Goal: Information Seeking & Learning: Learn about a topic

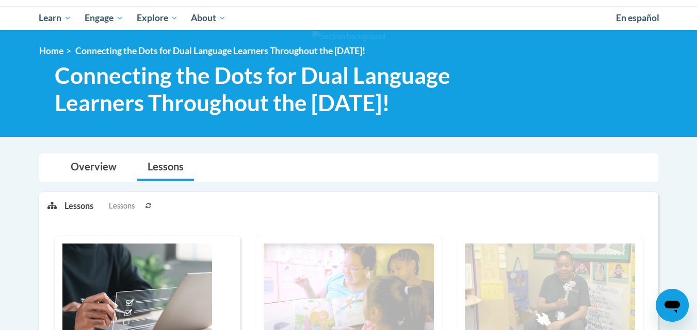
scroll to position [104, 0]
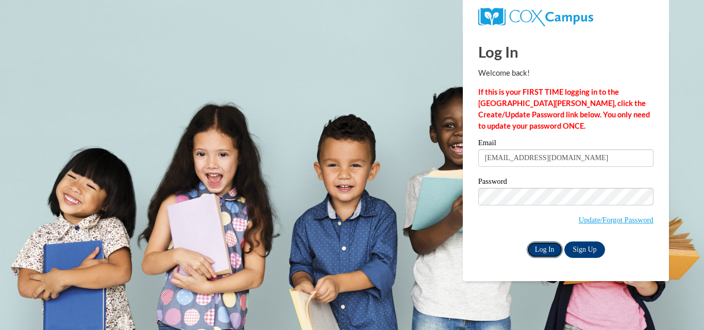
click at [545, 245] on input "Log In" at bounding box center [545, 250] width 36 height 16
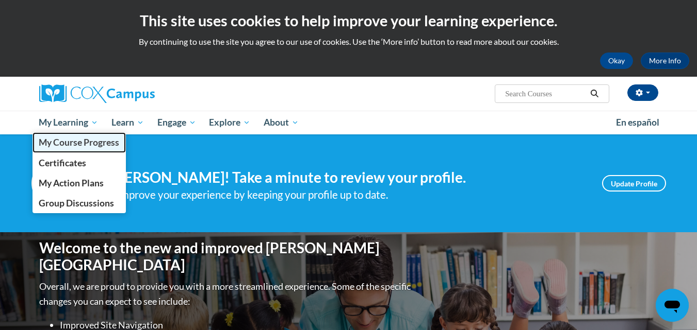
click at [72, 138] on span "My Course Progress" at bounding box center [79, 142] width 80 height 11
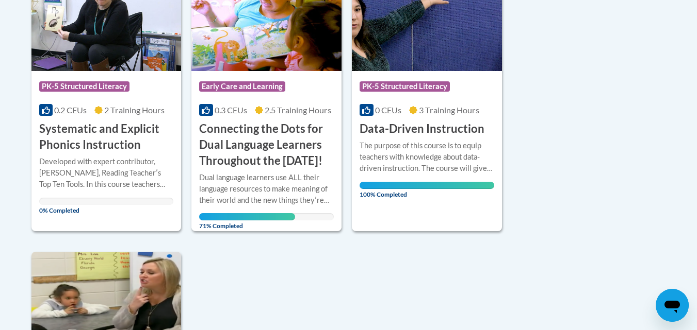
scroll to position [299, 0]
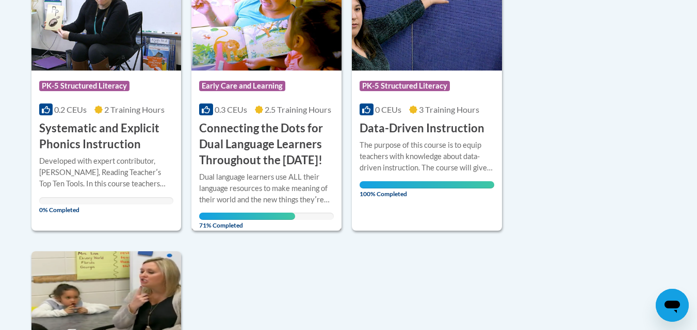
click at [272, 152] on h3 "Connecting the Dots for Dual Language Learners Throughout the [DATE]!" at bounding box center [266, 144] width 135 height 47
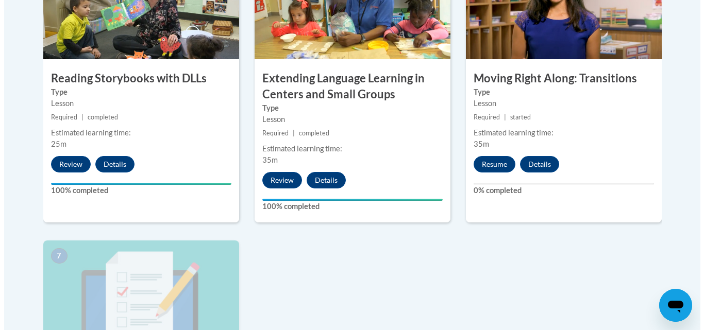
scroll to position [699, 0]
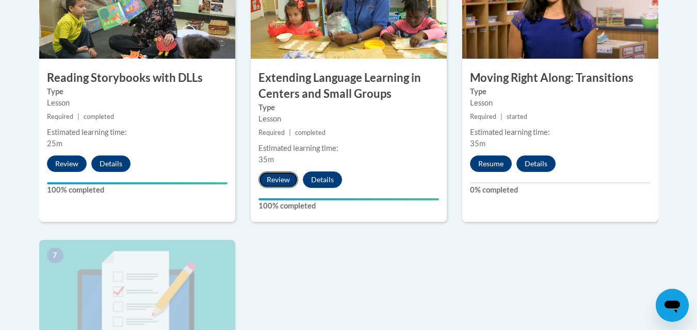
click at [272, 185] on button "Review" at bounding box center [278, 180] width 40 height 16
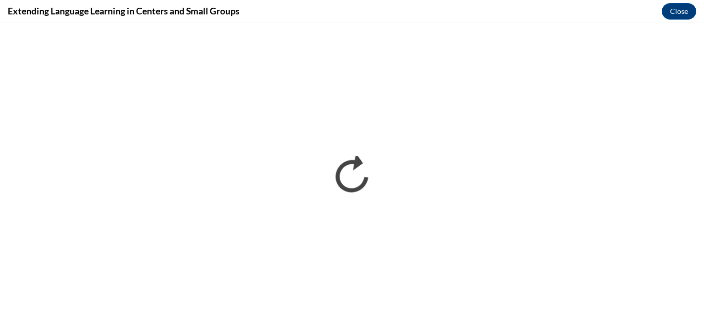
scroll to position [0, 0]
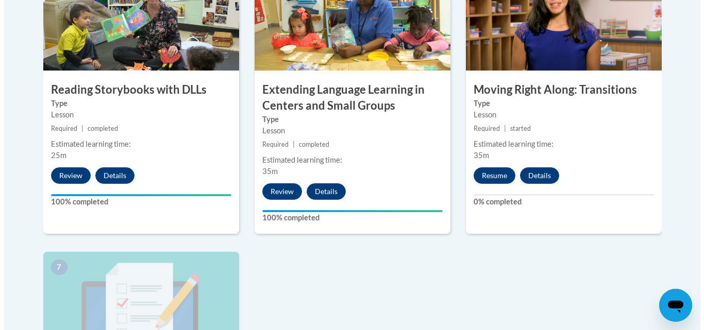
scroll to position [688, 0]
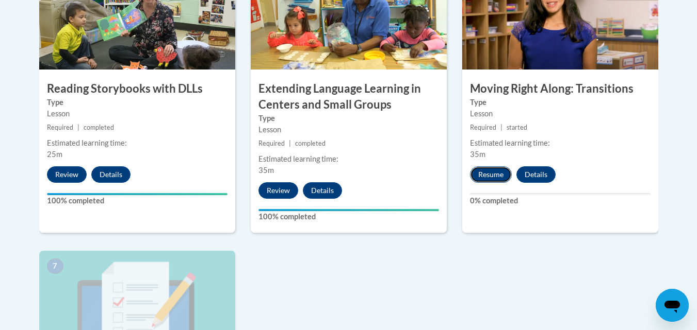
click at [494, 181] on button "Resume" at bounding box center [491, 175] width 42 height 16
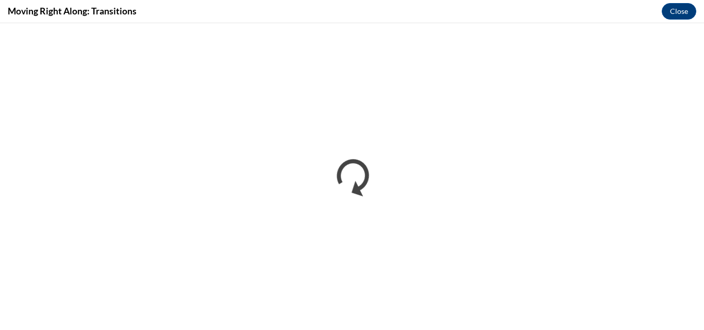
scroll to position [0, 0]
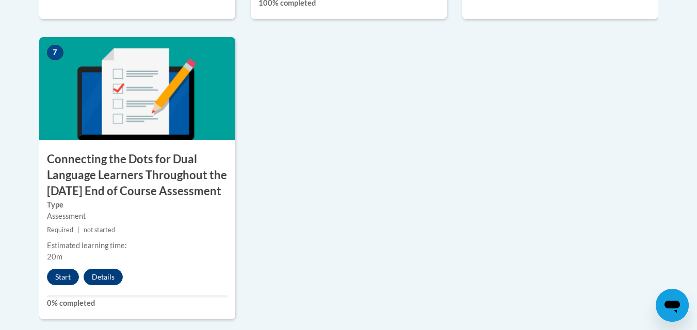
scroll to position [903, 0]
